Goal: Information Seeking & Learning: Learn about a topic

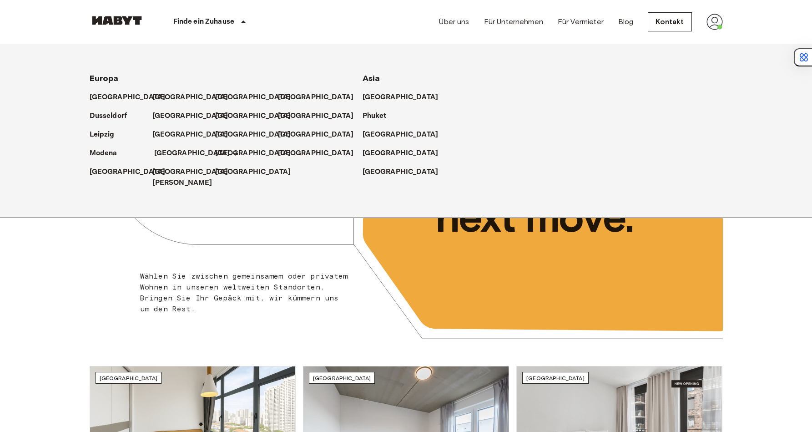
click at [175, 155] on p "[GEOGRAPHIC_DATA]" at bounding box center [192, 153] width 76 height 11
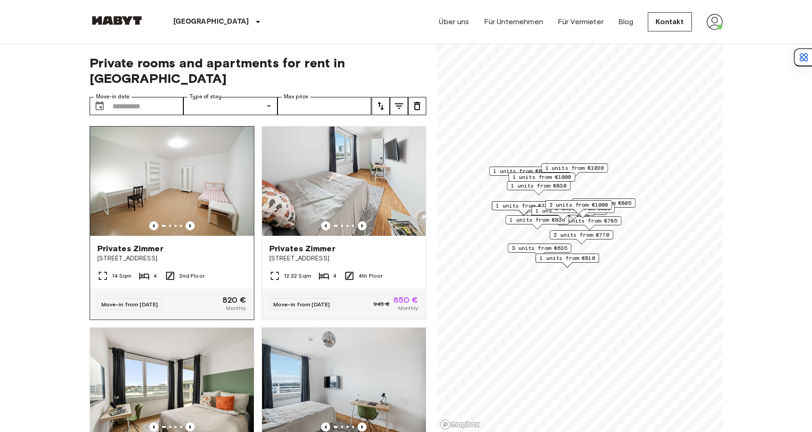
click at [151, 177] on img at bounding box center [172, 180] width 164 height 109
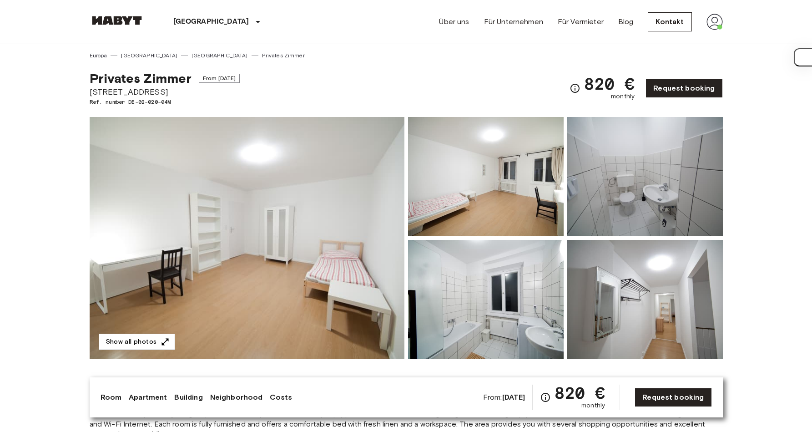
click at [315, 171] on img at bounding box center [247, 238] width 315 height 242
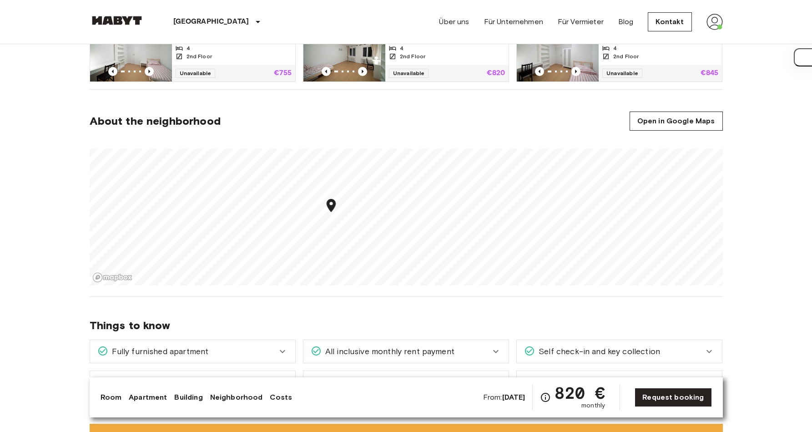
scroll to position [499, 0]
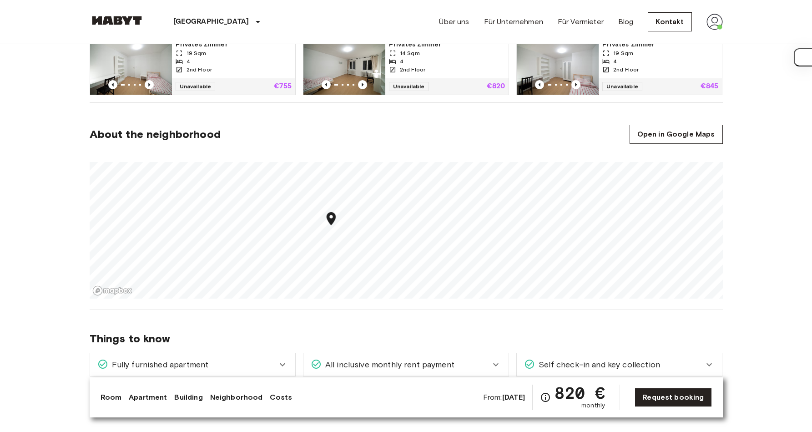
click at [415, 120] on section "About the neighborhood Open in Google Maps" at bounding box center [406, 206] width 633 height 207
